Goal: Task Accomplishment & Management: Complete application form

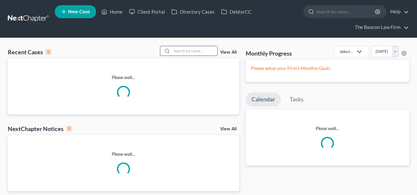
click at [187, 52] on input "search" at bounding box center [195, 50] width 46 height 9
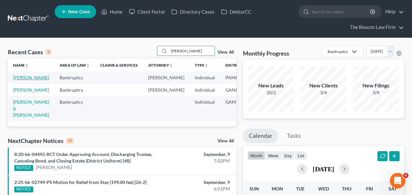
type input "[PERSON_NAME]"
click at [25, 80] on link "[PERSON_NAME]" at bounding box center [31, 78] width 36 height 6
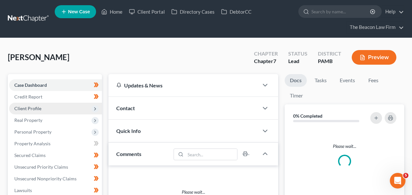
click at [68, 109] on span "Client Profile" at bounding box center [55, 109] width 93 height 12
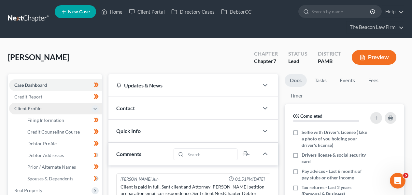
click at [68, 109] on span "Client Profile" at bounding box center [55, 109] width 93 height 12
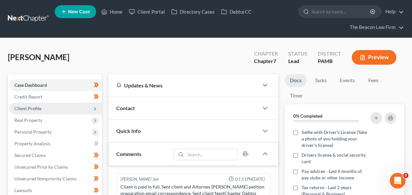
scroll to position [174, 0]
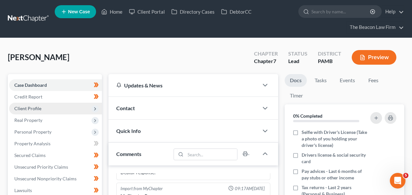
click at [68, 112] on span "Client Profile" at bounding box center [55, 109] width 93 height 12
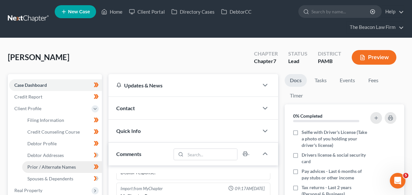
click at [61, 172] on link "Prior / Alternate Names" at bounding box center [62, 167] width 80 height 12
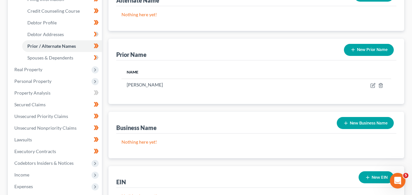
scroll to position [77, 0]
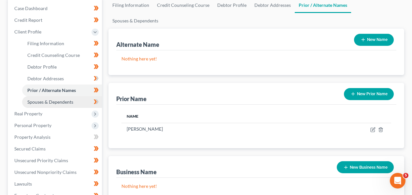
click at [82, 101] on link "Spouses & Dependents" at bounding box center [62, 102] width 80 height 12
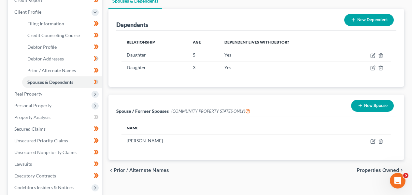
scroll to position [99, 0]
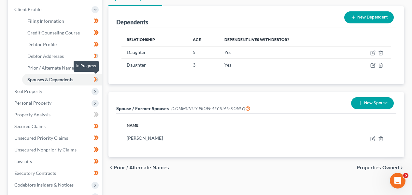
click at [99, 80] on span at bounding box center [96, 81] width 11 height 10
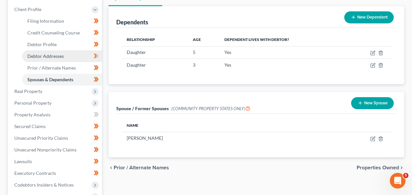
click at [82, 52] on link "Debtor Addresses" at bounding box center [62, 56] width 80 height 12
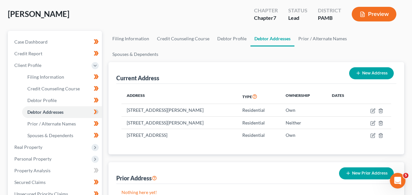
scroll to position [44, 0]
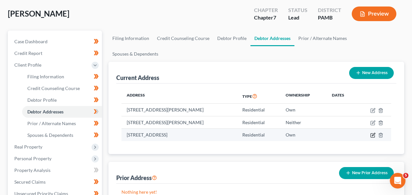
click at [371, 133] on icon "button" at bounding box center [372, 135] width 5 height 5
select select "21"
select select "6"
select select "0"
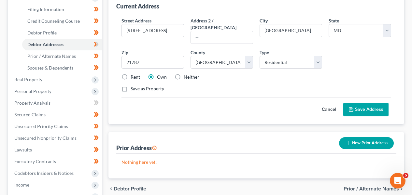
scroll to position [106, 0]
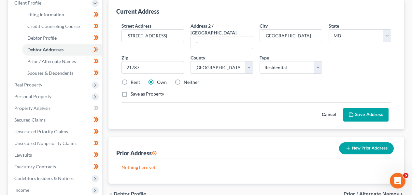
click at [330, 108] on button "Cancel" at bounding box center [328, 114] width 29 height 13
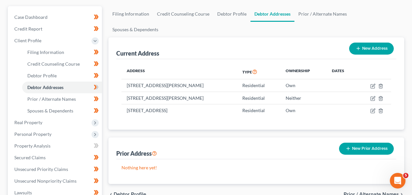
scroll to position [65, 0]
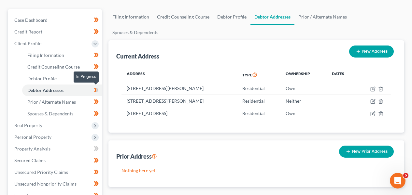
click at [92, 89] on span at bounding box center [96, 91] width 11 height 10
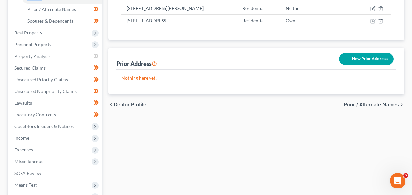
scroll to position [173, 0]
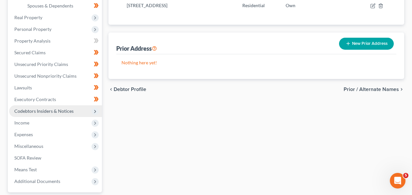
click at [76, 113] on span "Codebtors Insiders & Notices" at bounding box center [55, 111] width 93 height 12
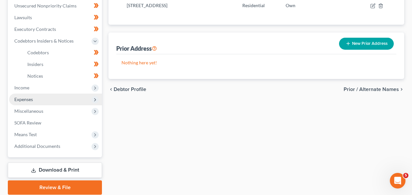
click at [70, 95] on span "Expenses" at bounding box center [55, 100] width 93 height 12
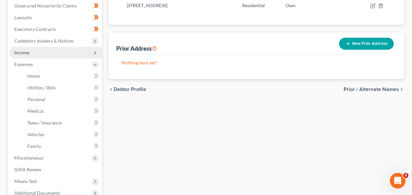
click at [73, 58] on span "Income" at bounding box center [55, 53] width 93 height 12
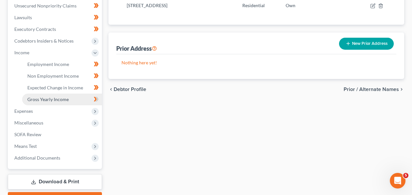
click at [69, 94] on link "Gross Yearly Income" at bounding box center [62, 100] width 80 height 12
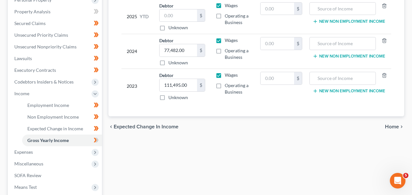
scroll to position [130, 0]
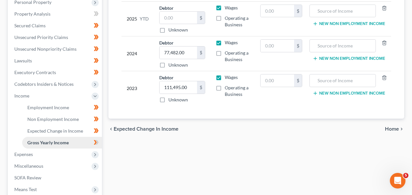
click at [68, 146] on link "Gross Yearly Income" at bounding box center [62, 143] width 80 height 12
click at [66, 151] on span "Expenses" at bounding box center [55, 155] width 93 height 12
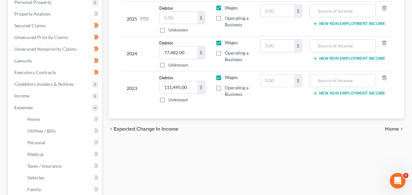
click at [411, 139] on div "[PERSON_NAME] Upgraded Chapter Chapter 7 Status Lead District PAMB Preview Peti…" at bounding box center [206, 103] width 412 height 390
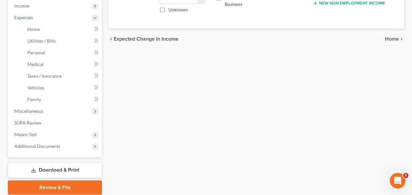
scroll to position [221, 0]
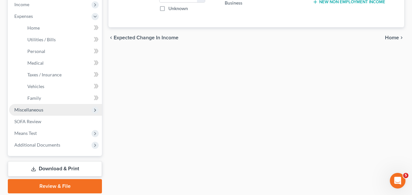
click at [57, 109] on span "Miscellaneous" at bounding box center [55, 110] width 93 height 12
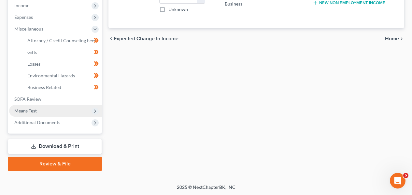
click at [57, 106] on span "Means Test" at bounding box center [55, 111] width 93 height 12
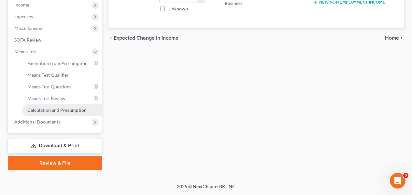
scroll to position [220, 0]
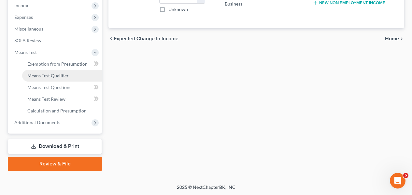
click at [58, 78] on link "Means Test Qualifier" at bounding box center [62, 76] width 80 height 12
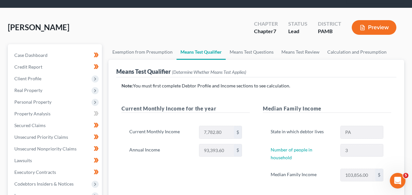
scroll to position [19, 0]
